Goal: Find specific page/section: Find specific page/section

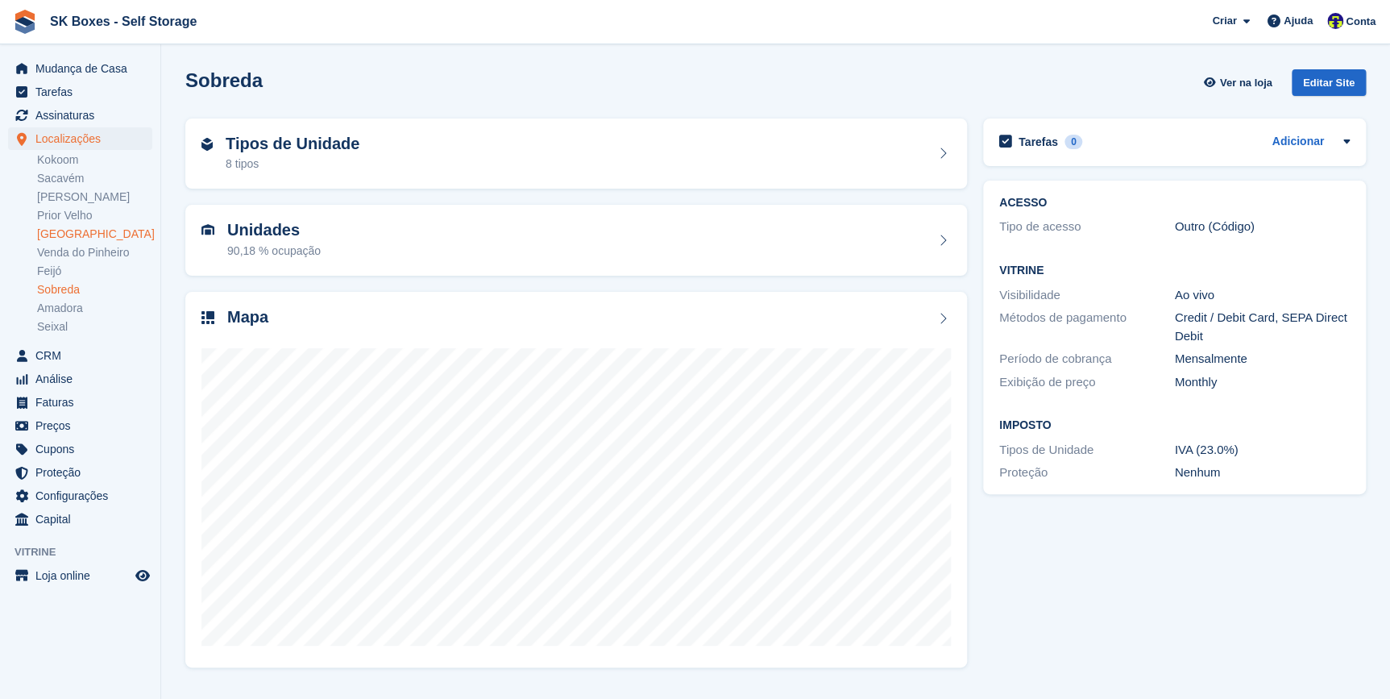
click at [60, 234] on link "[GEOGRAPHIC_DATA]" at bounding box center [94, 233] width 115 height 15
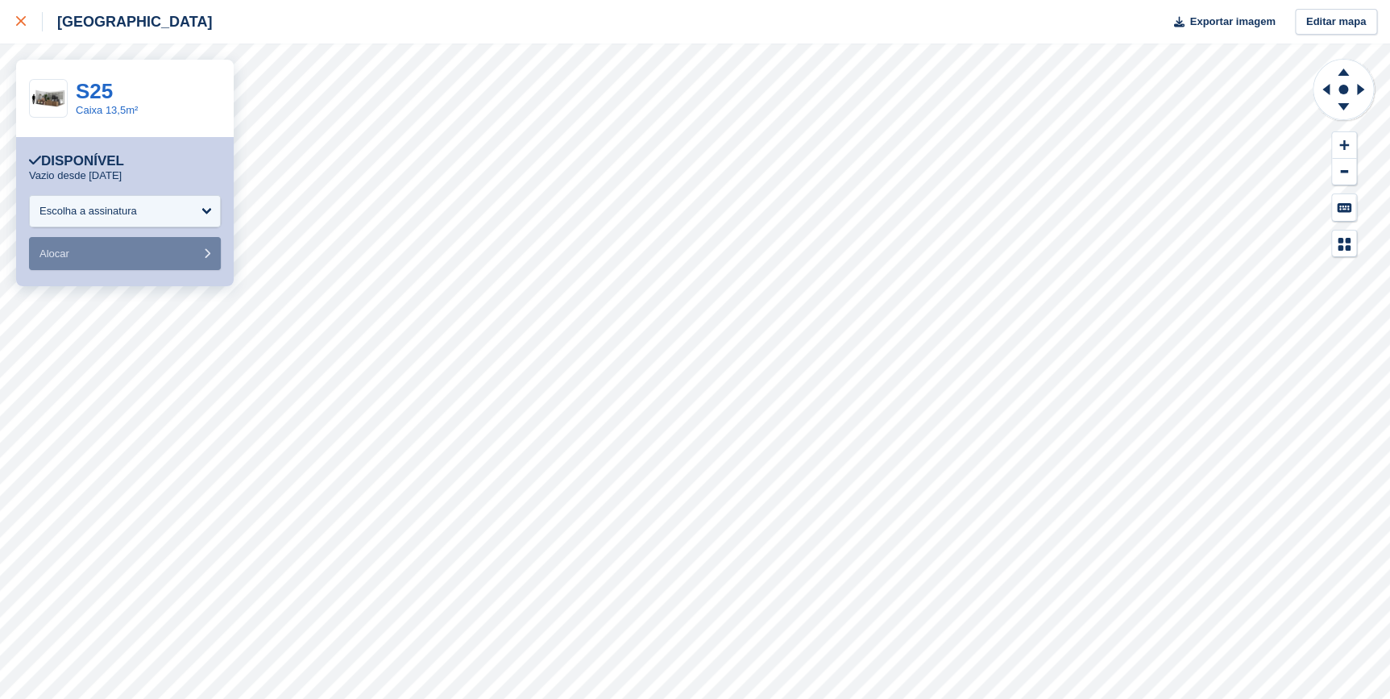
click at [20, 12] on div at bounding box center [29, 21] width 27 height 19
